Goal: Transaction & Acquisition: Purchase product/service

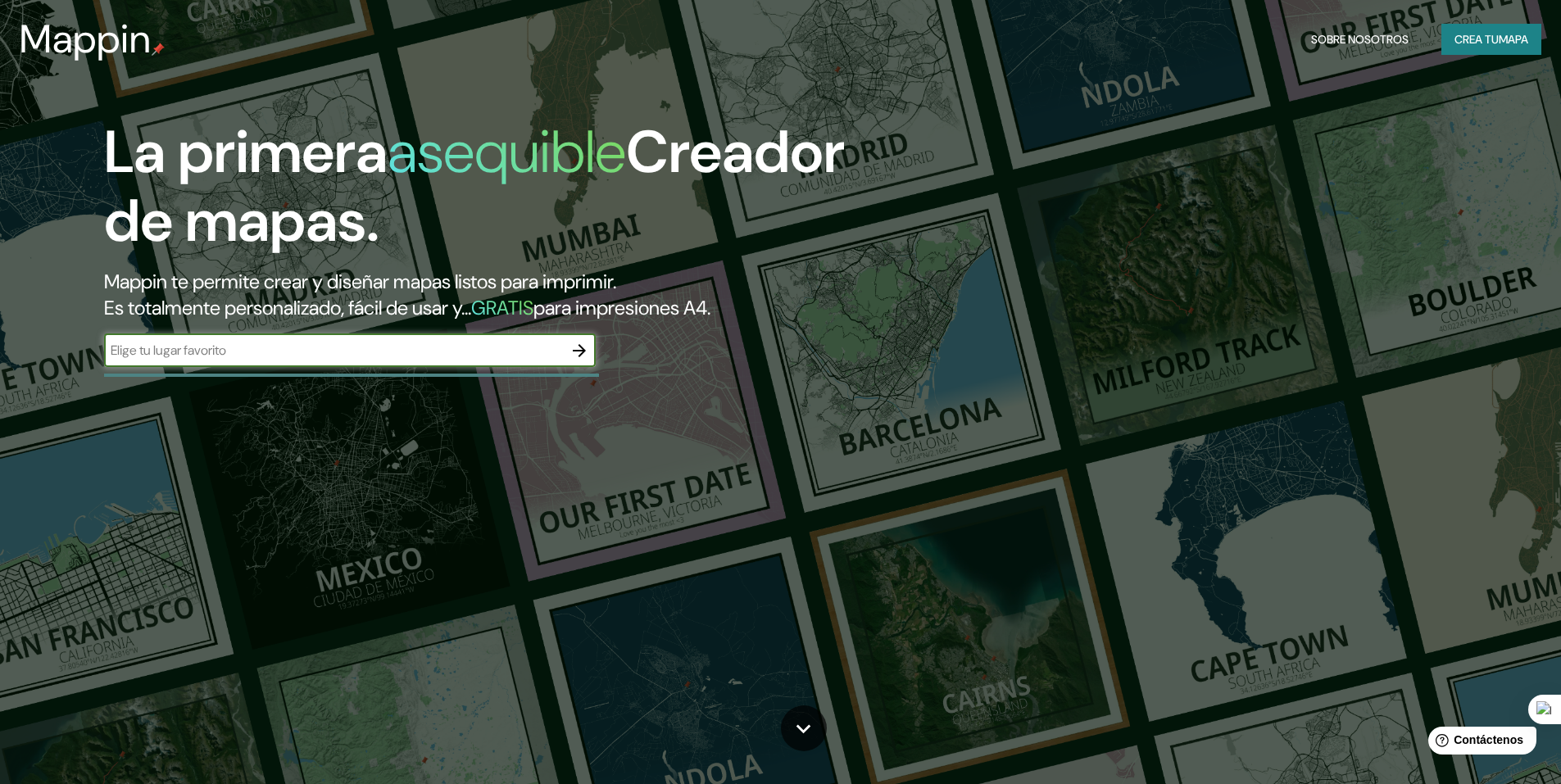
click at [196, 352] on input "text" at bounding box center [333, 350] width 459 height 19
type input "lup"
click at [584, 351] on icon "button" at bounding box center [579, 350] width 13 height 13
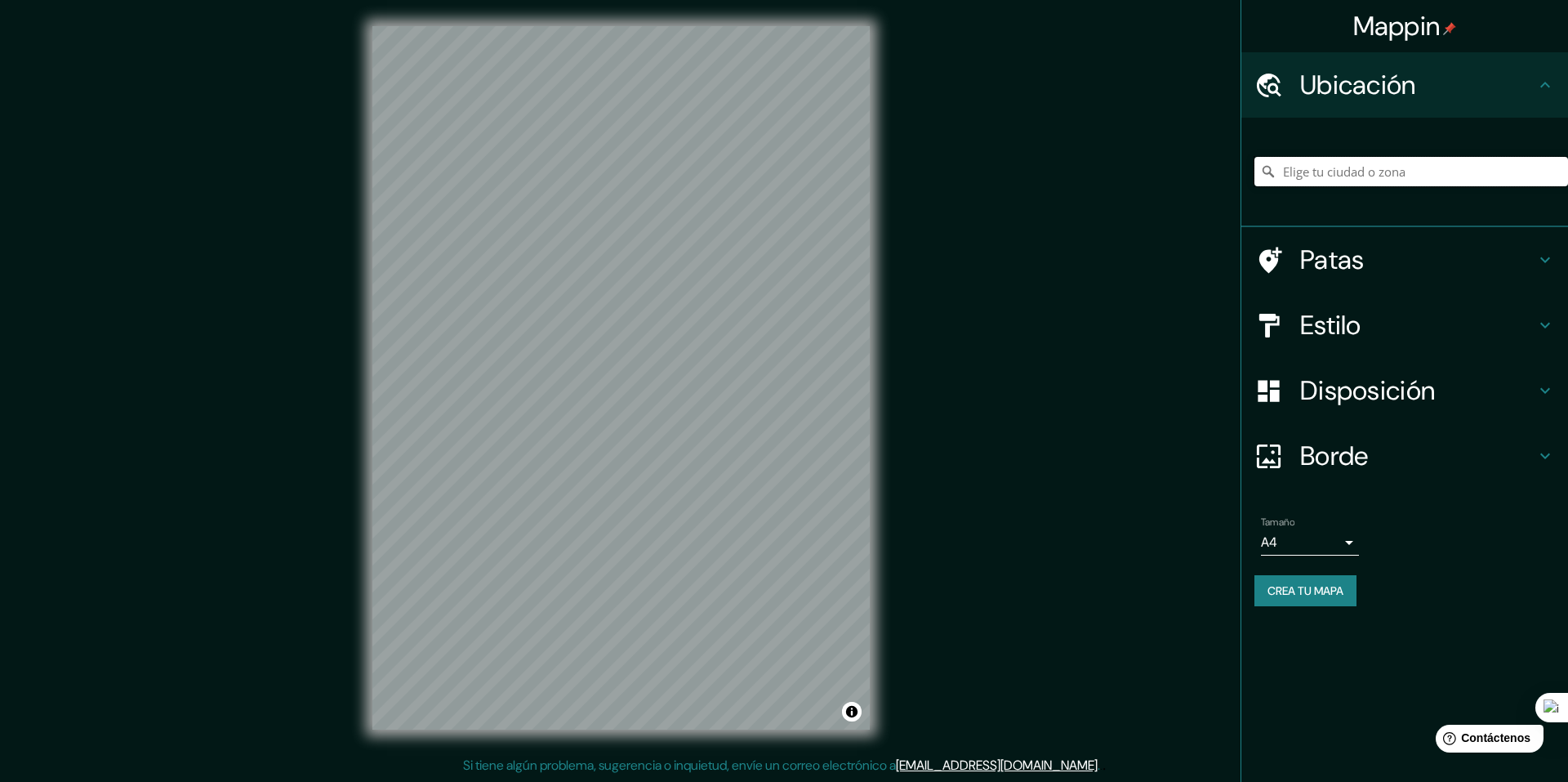
click at [1357, 174] on input "Elige tu ciudad o zona" at bounding box center [1411, 171] width 314 height 29
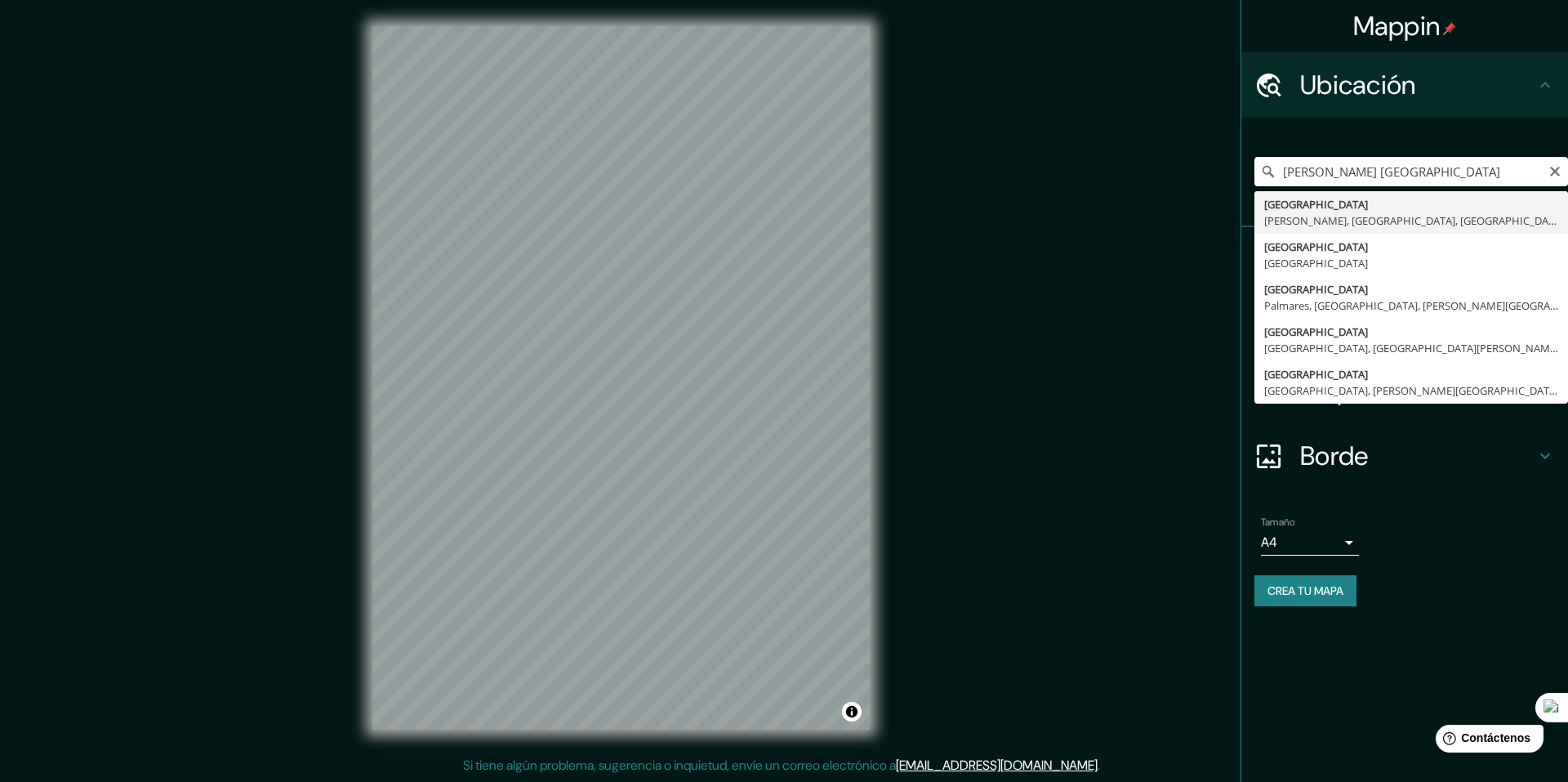
drag, startPoint x: 1380, startPoint y: 170, endPoint x: 1315, endPoint y: 169, distance: 65.0
click at [1315, 169] on input "[PERSON_NAME] [GEOGRAPHIC_DATA]" at bounding box center [1411, 171] width 314 height 29
drag, startPoint x: 1318, startPoint y: 168, endPoint x: 1264, endPoint y: 171, distance: 54.1
click at [1264, 171] on div "[PERSON_NAME] [GEOGRAPHIC_DATA] Ruta 5 [GEOGRAPHIC_DATA], [GEOGRAPHIC_DATA] 934…" at bounding box center [1411, 171] width 314 height 29
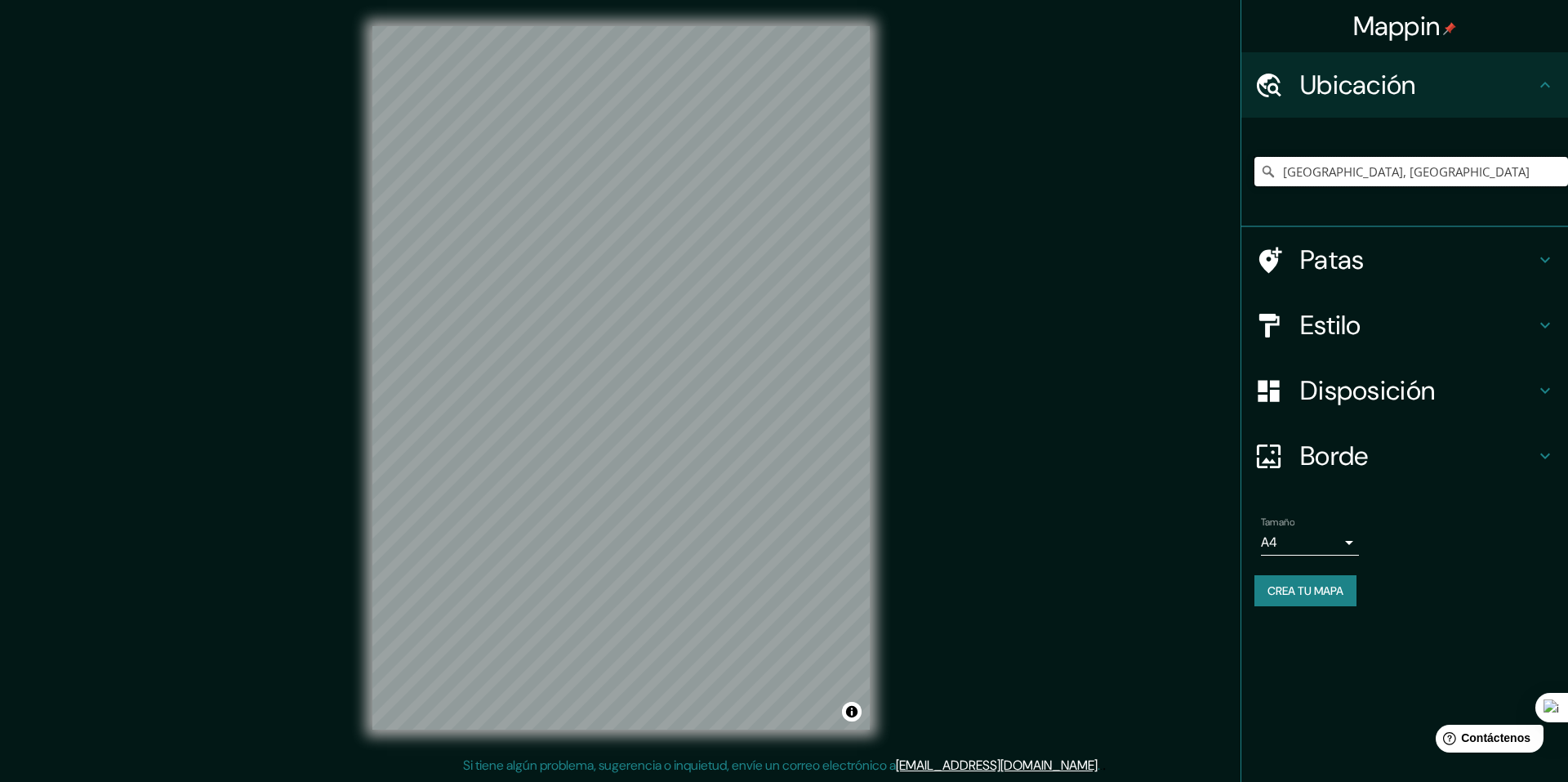
type input "[GEOGRAPHIC_DATA], [GEOGRAPHIC_DATA]"
click at [1351, 316] on font "Estilo" at bounding box center [1330, 325] width 61 height 34
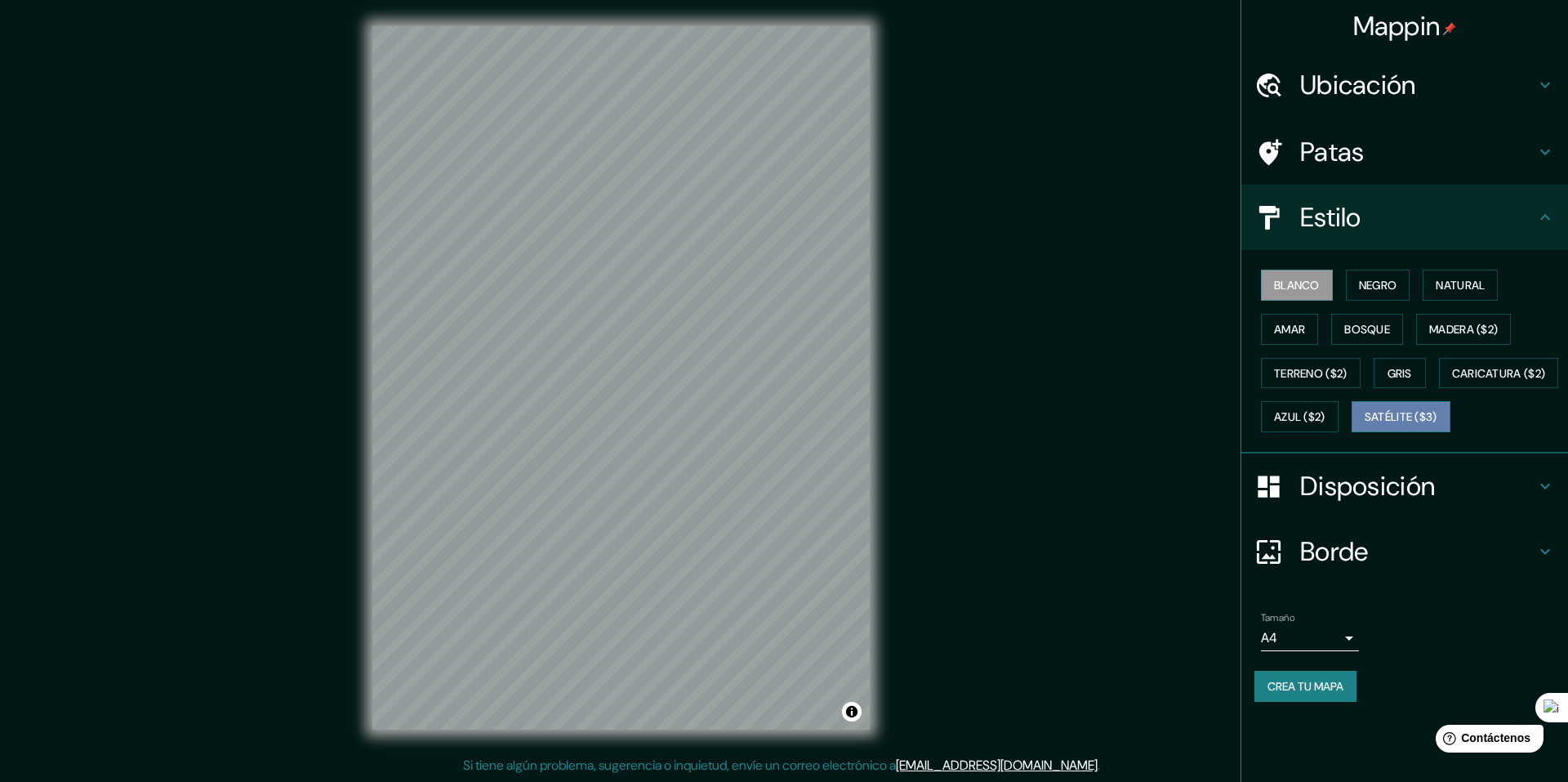
click at [1352, 432] on button "Satélite ($3)" at bounding box center [1401, 416] width 99 height 31
click at [891, 412] on div "© Mapbox © OpenStreetMap Improve this map © Maxar" at bounding box center [621, 377] width 549 height 755
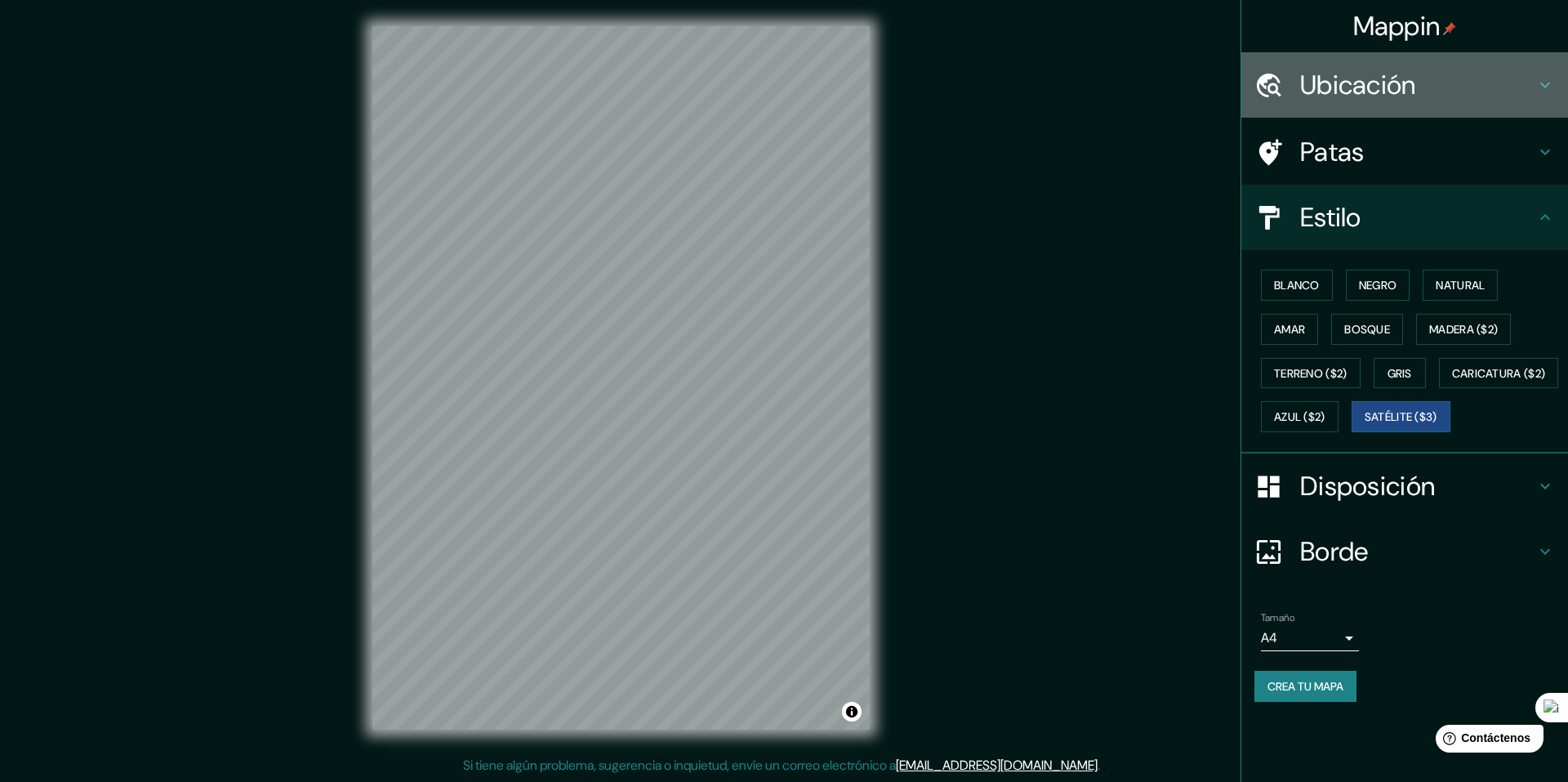
click at [1373, 77] on font "Ubicación" at bounding box center [1358, 85] width 116 height 34
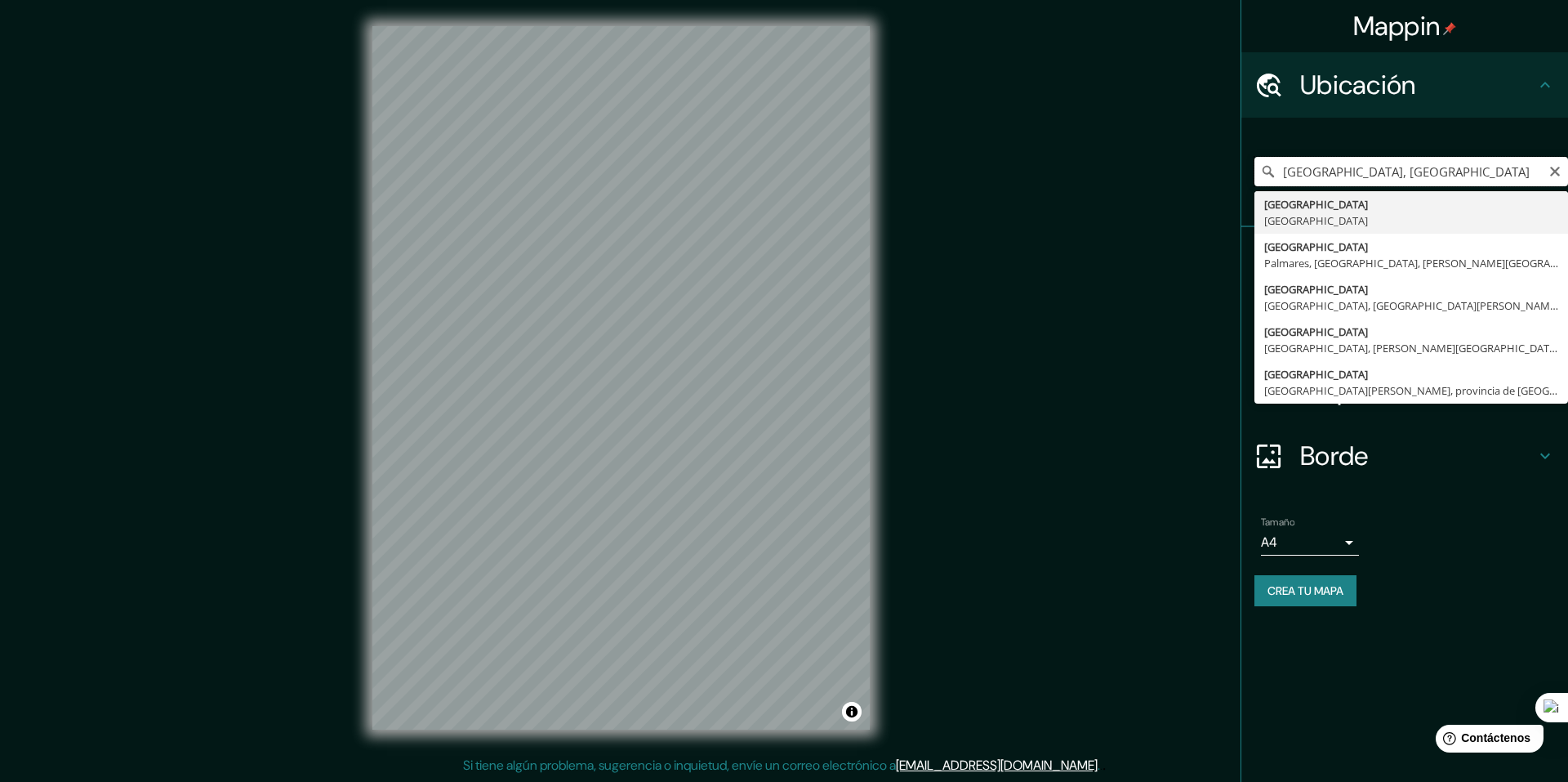
drag, startPoint x: 1429, startPoint y: 174, endPoint x: 1258, endPoint y: 161, distance: 171.5
click at [1258, 161] on input "[GEOGRAPHIC_DATA], [GEOGRAPHIC_DATA]" at bounding box center [1411, 171] width 314 height 29
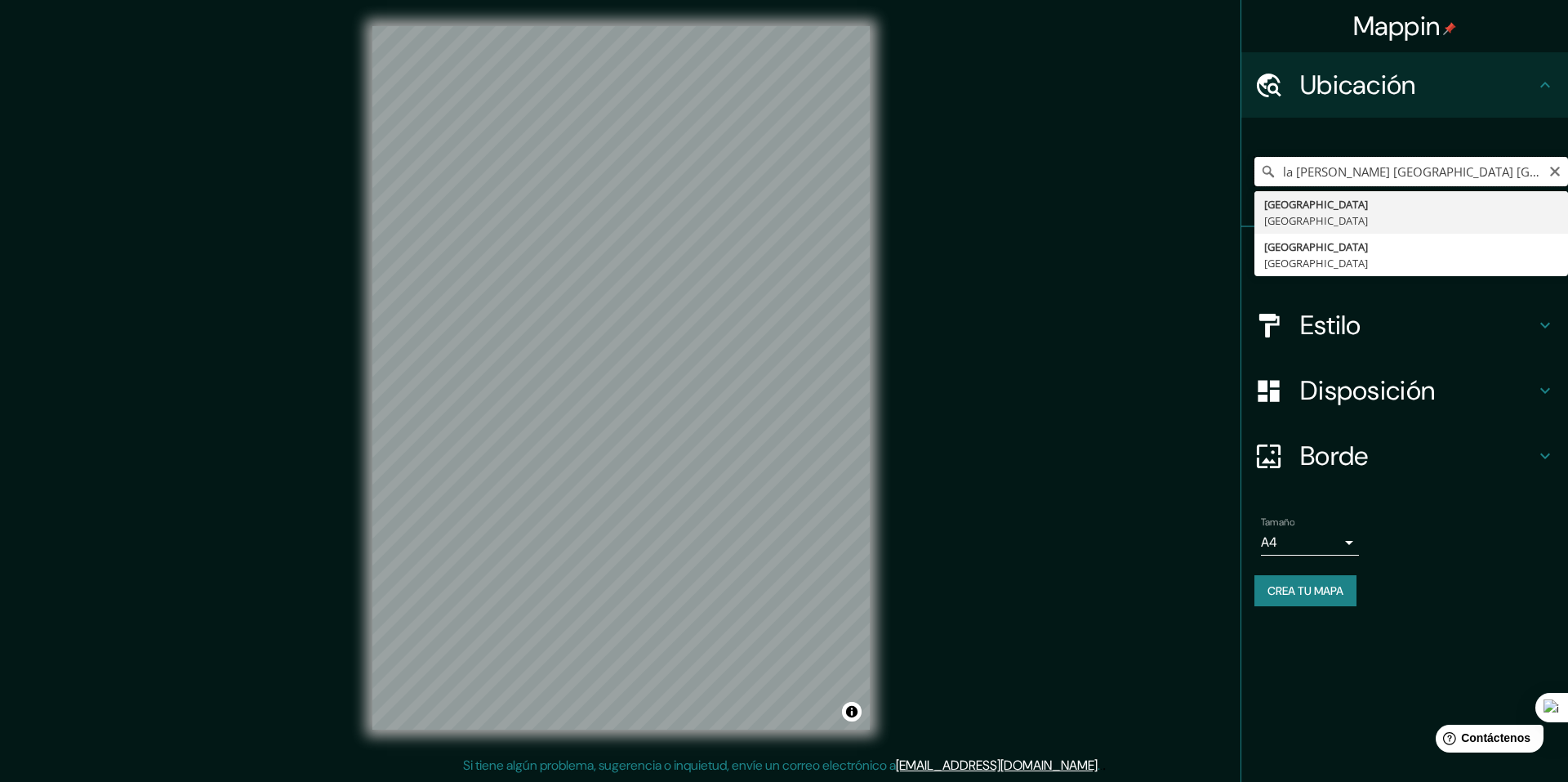
drag, startPoint x: 1367, startPoint y: 175, endPoint x: 1367, endPoint y: 184, distance: 9.0
click at [1367, 183] on input "la [PERSON_NAME] [GEOGRAPHIC_DATA] [GEOGRAPHIC_DATA] [GEOGRAPHIC_DATA]" at bounding box center [1411, 171] width 314 height 29
type input "[GEOGRAPHIC_DATA], [GEOGRAPHIC_DATA]"
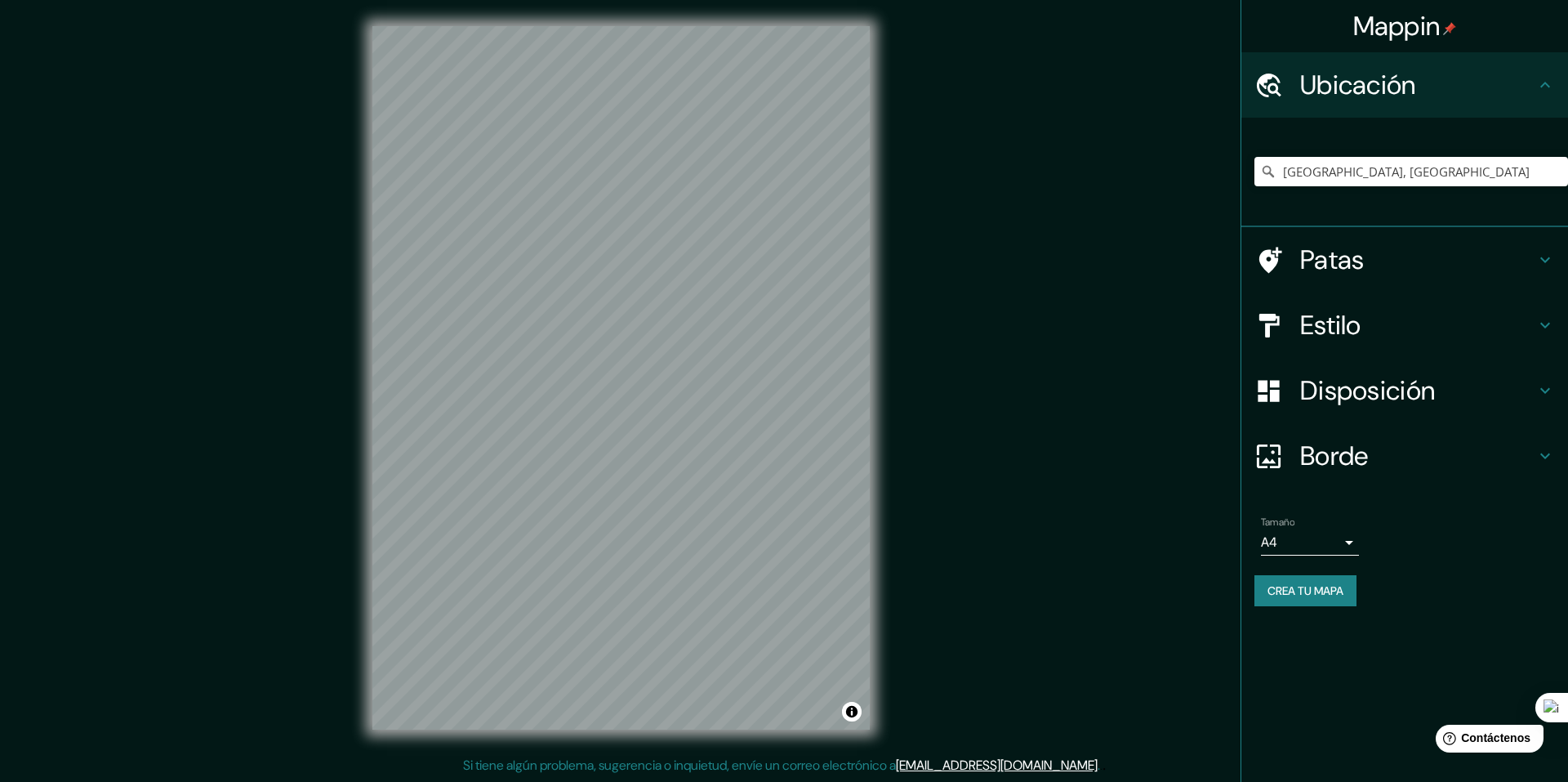
click at [1331, 326] on font "Estilo" at bounding box center [1330, 325] width 61 height 34
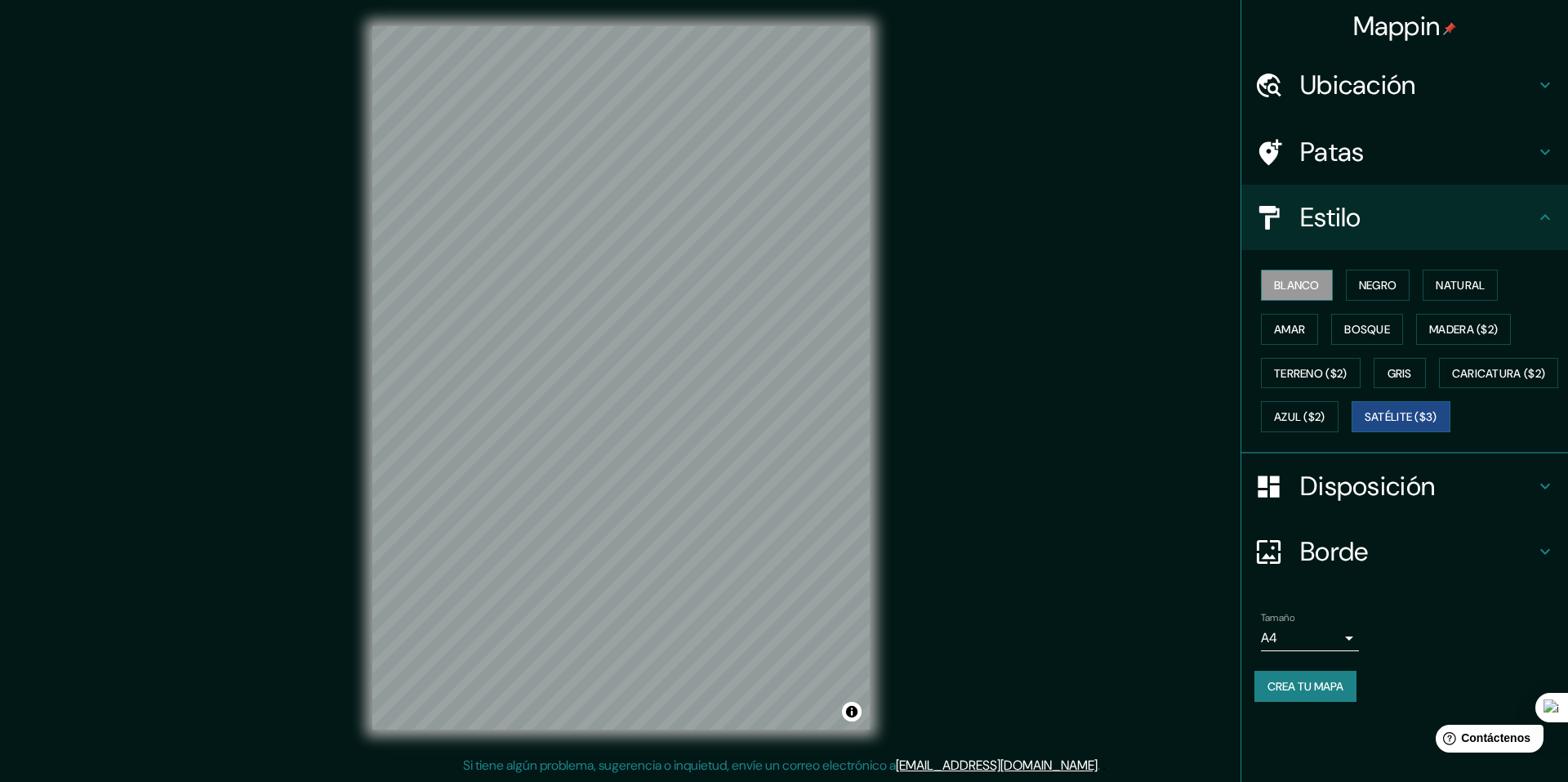
click at [1300, 292] on font "Blanco" at bounding box center [1298, 285] width 46 height 15
click at [1434, 279] on button "Natural" at bounding box center [1460, 285] width 75 height 31
click at [1298, 284] on font "Blanco" at bounding box center [1298, 285] width 46 height 15
